Goal: Task Accomplishment & Management: Use online tool/utility

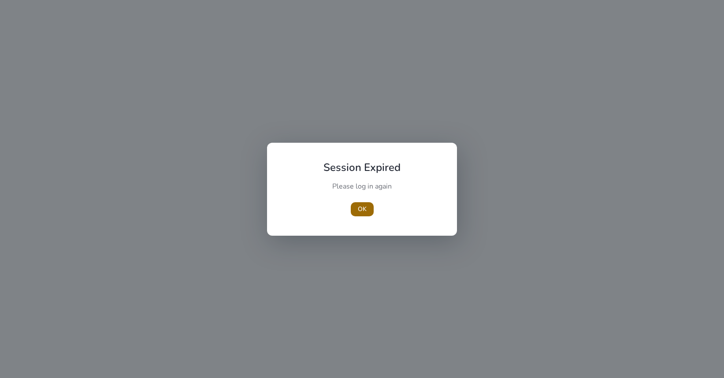
click at [365, 214] on span "button" at bounding box center [362, 209] width 23 height 21
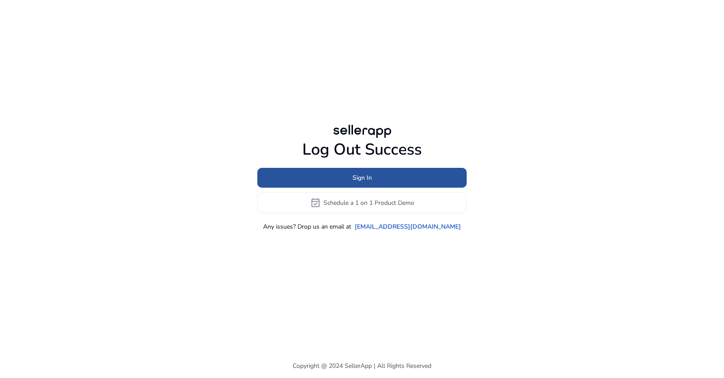
click at [358, 179] on span "Sign In" at bounding box center [362, 177] width 19 height 9
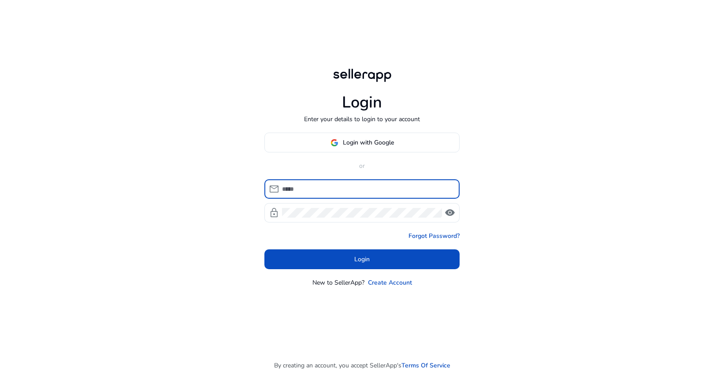
type input "**********"
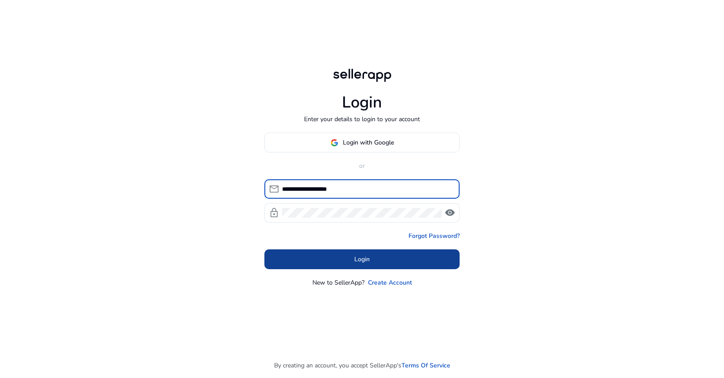
click at [366, 260] on span "Login" at bounding box center [362, 259] width 15 height 9
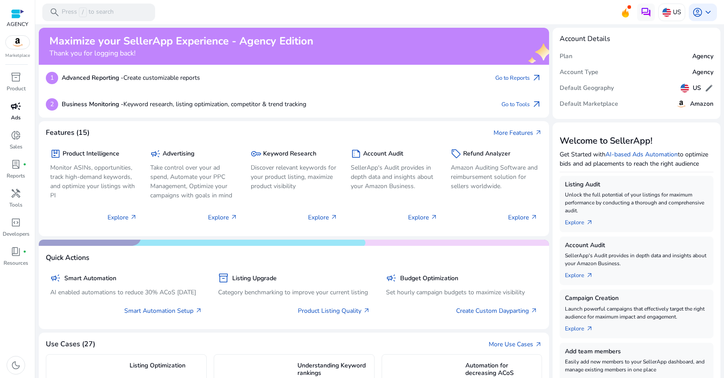
click at [15, 116] on p "Ads" at bounding box center [16, 118] width 10 height 8
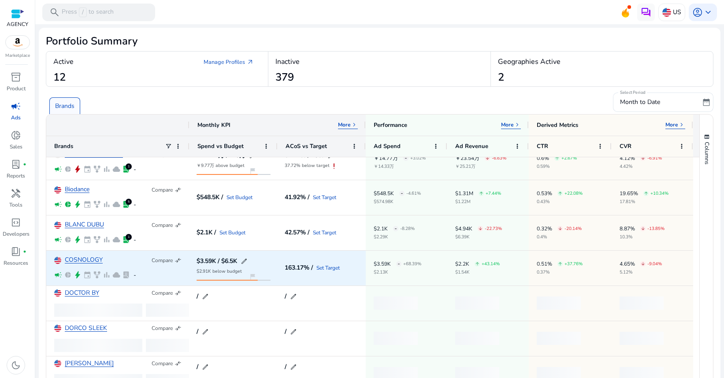
scroll to position [60, 0]
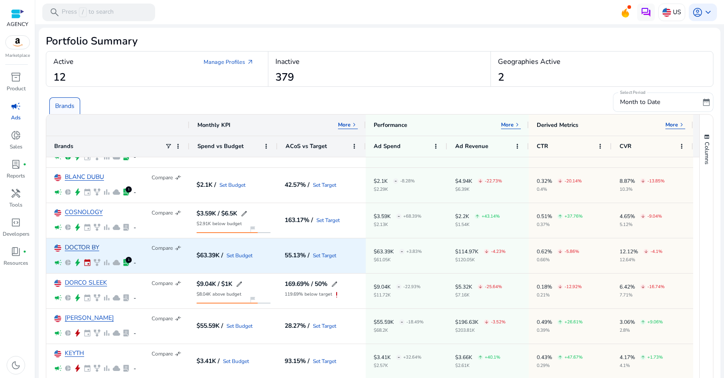
click at [84, 249] on link "DOCTOR BY" at bounding box center [82, 248] width 34 height 7
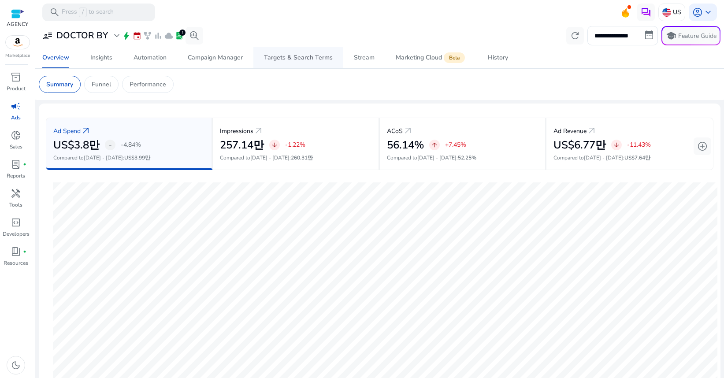
click at [302, 58] on div "Targets & Search Terms" at bounding box center [298, 58] width 69 height 6
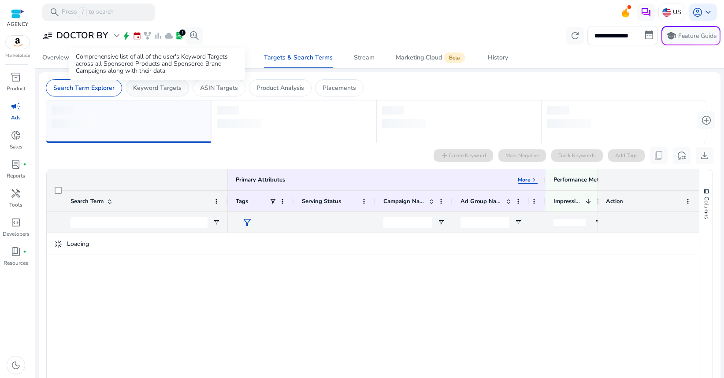
click at [167, 88] on p "Keyword Targets" at bounding box center [157, 87] width 49 height 9
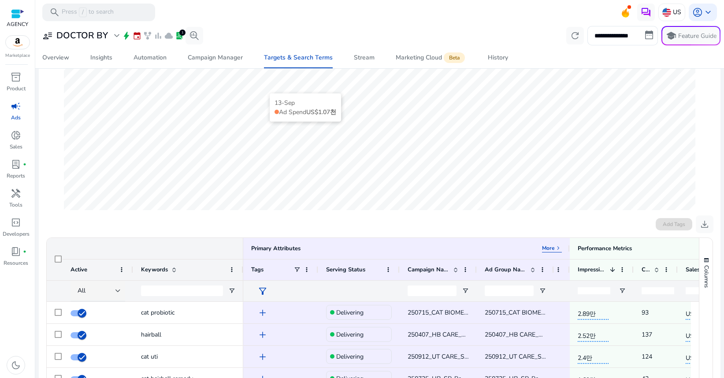
scroll to position [182, 0]
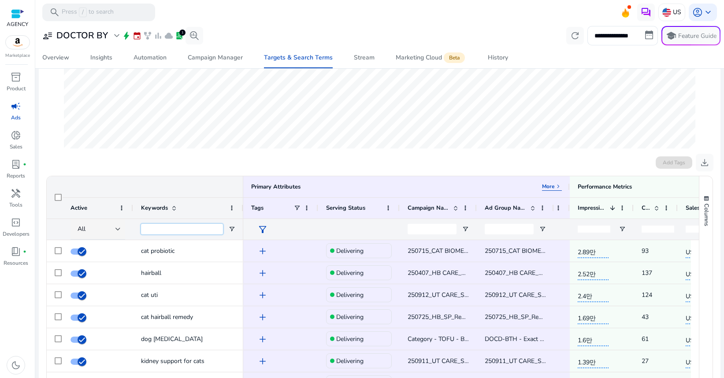
click at [166, 230] on input "Keywords Filter Input" at bounding box center [182, 229] width 82 height 11
paste input "**********"
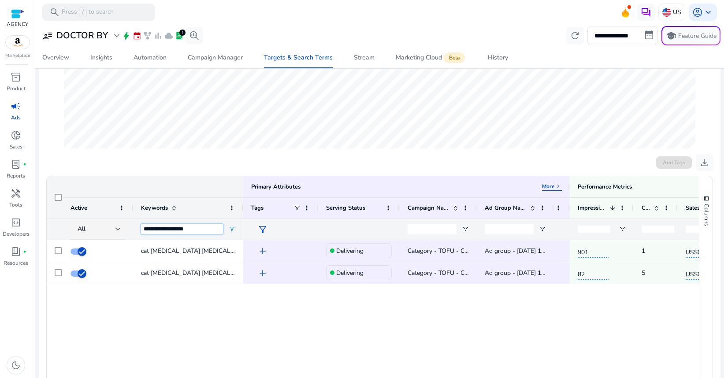
type input "**********"
click at [96, 181] on div "Primary Attributes More keyboard_arrow_right" at bounding box center [145, 186] width 197 height 21
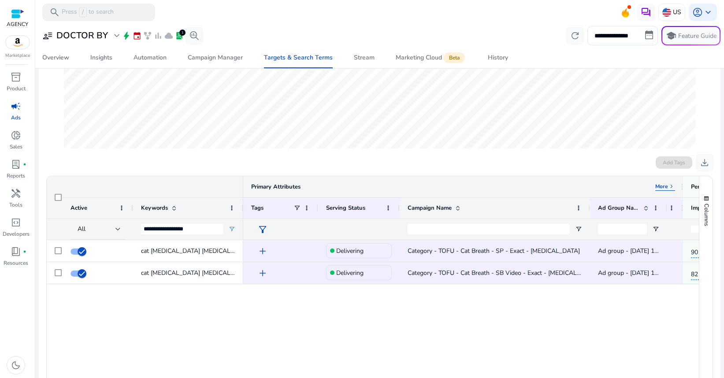
drag, startPoint x: 475, startPoint y: 207, endPoint x: 566, endPoint y: 190, distance: 92.5
click at [589, 205] on div at bounding box center [590, 208] width 4 height 21
